Goal: Task Accomplishment & Management: Use online tool/utility

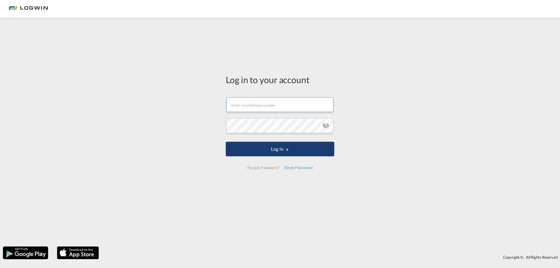
type input "[EMAIL_ADDRESS][DOMAIN_NAME]"
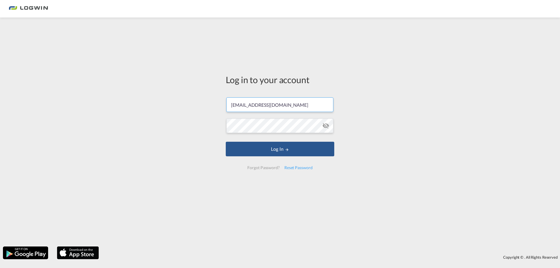
drag, startPoint x: 276, startPoint y: 151, endPoint x: 291, endPoint y: 139, distance: 18.9
click at [276, 151] on button "Log In" at bounding box center [280, 149] width 109 height 15
